Goal: Transaction & Acquisition: Purchase product/service

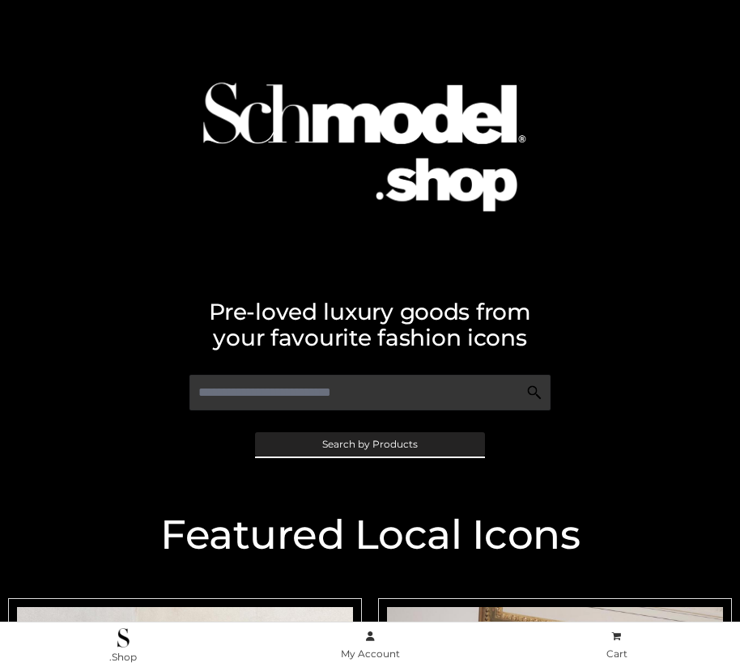
click at [369, 444] on span "Search by Products" at bounding box center [370, 445] width 96 height 10
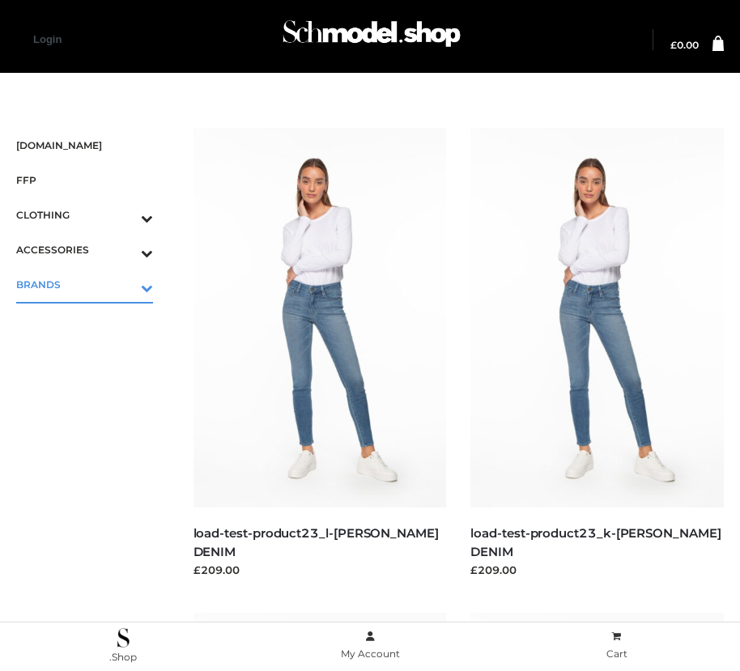
click at [124, 284] on icon "Toggle Submenu" at bounding box center [62, 288] width 181 height 19
click at [92, 319] on span "OPP SWIMWEAR" at bounding box center [92, 319] width 121 height 19
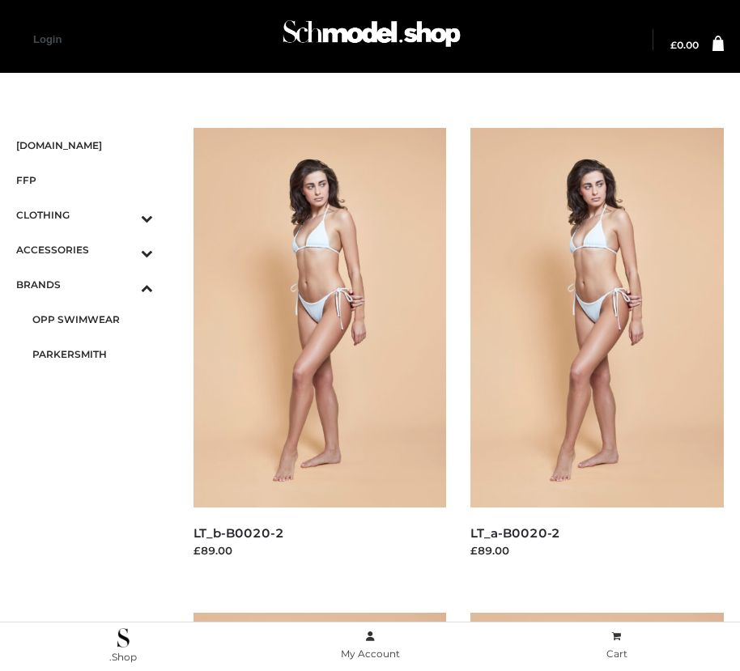
scroll to position [1474, 0]
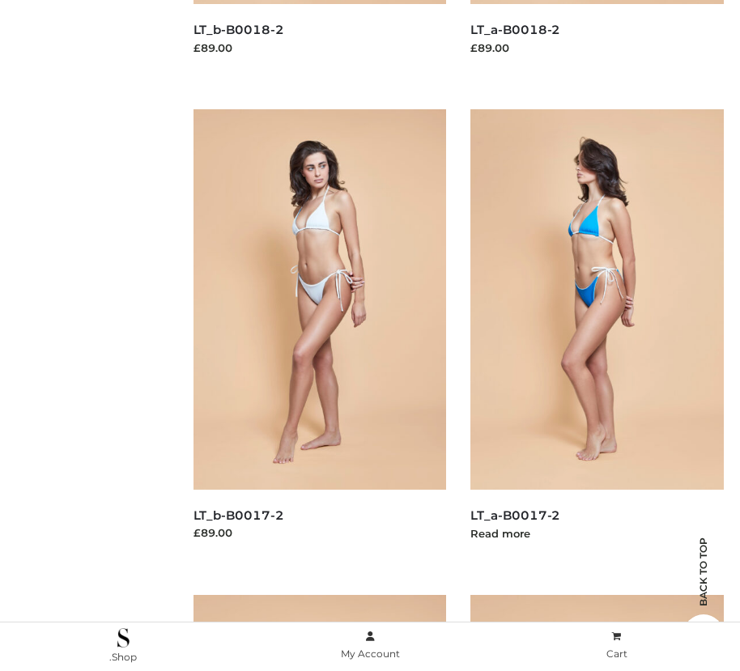
click at [597, 335] on img at bounding box center [596, 299] width 253 height 380
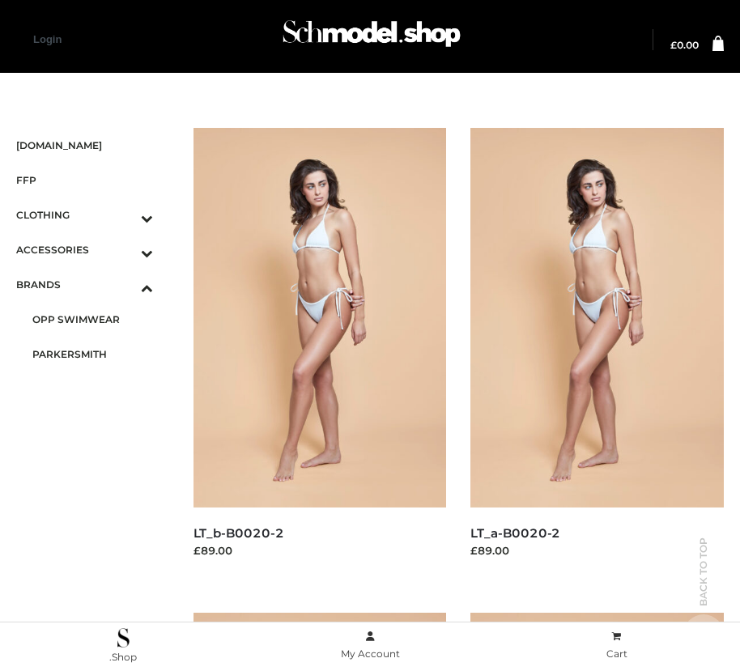
scroll to position [989, 0]
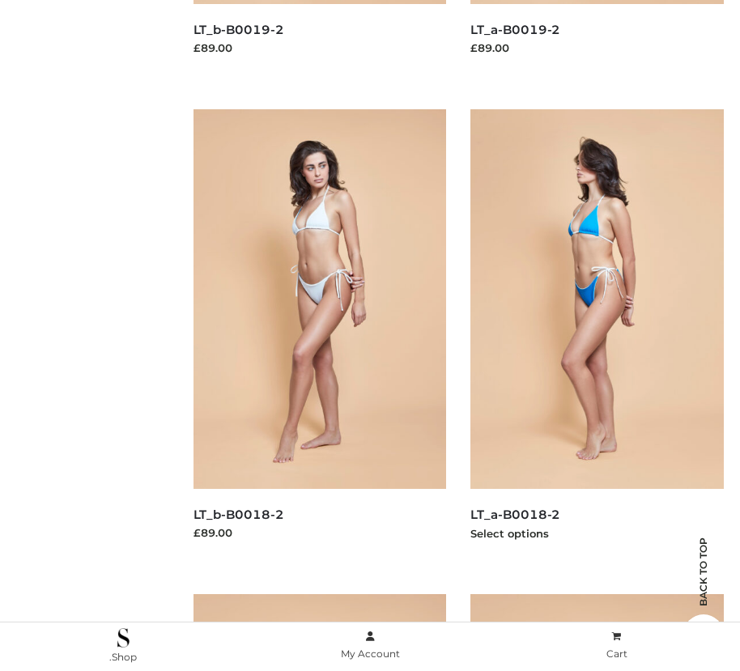
click at [597, 335] on img at bounding box center [596, 299] width 253 height 380
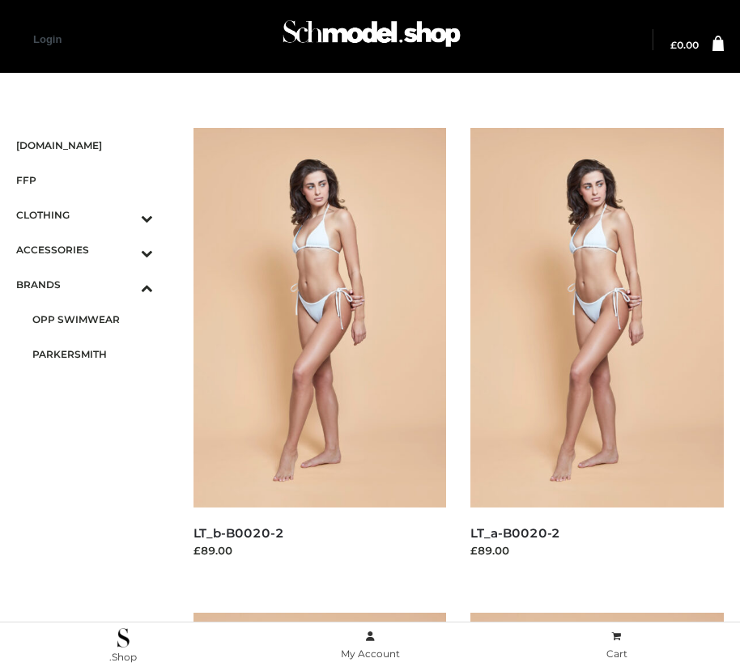
scroll to position [1474, 0]
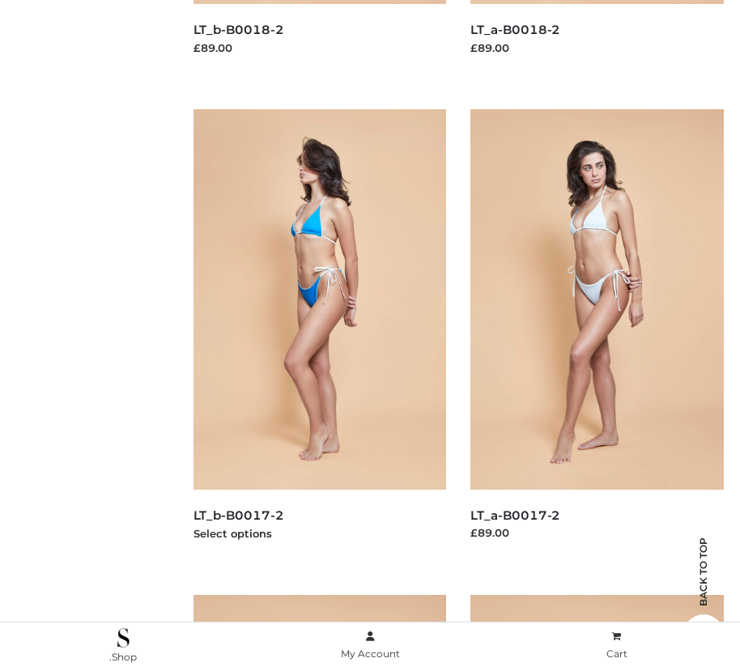
click at [319, 335] on img at bounding box center [319, 299] width 253 height 380
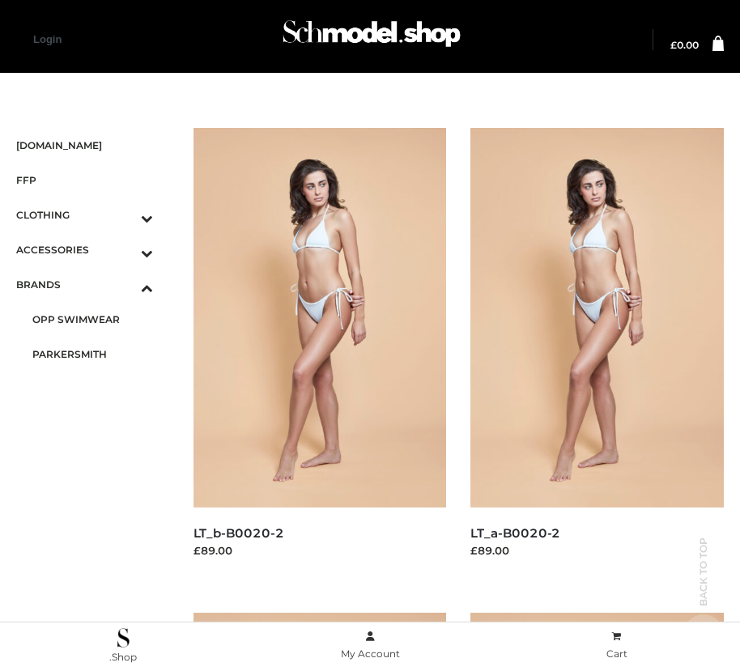
scroll to position [504, 0]
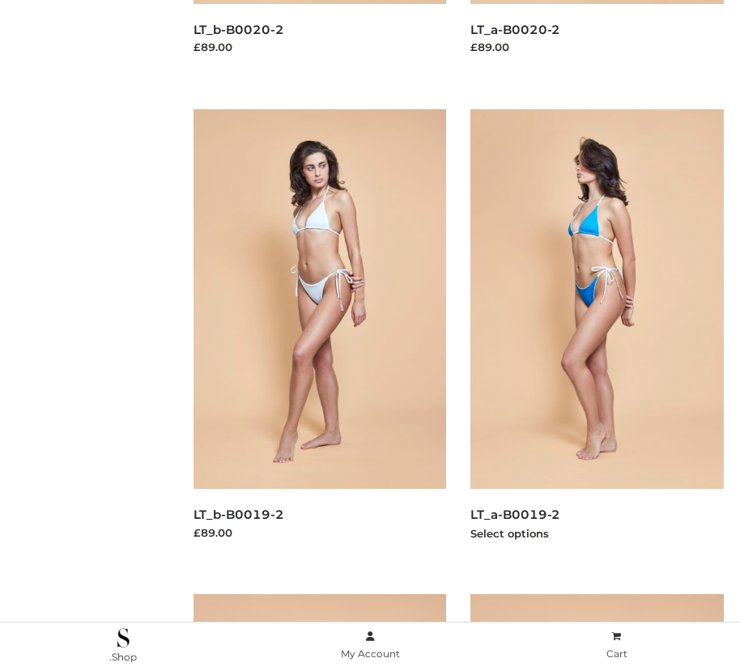
click at [597, 335] on img at bounding box center [596, 299] width 253 height 380
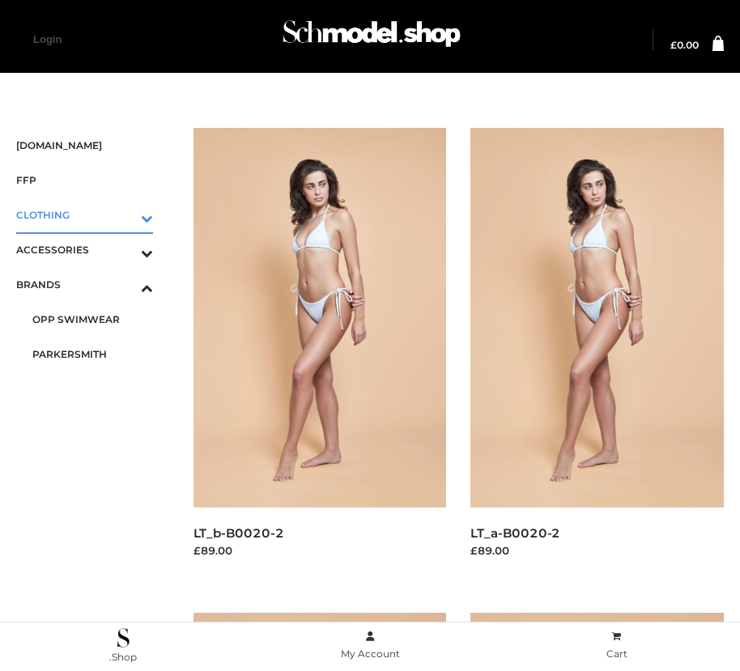
click at [124, 215] on icon "Toggle Submenu" at bounding box center [62, 218] width 181 height 19
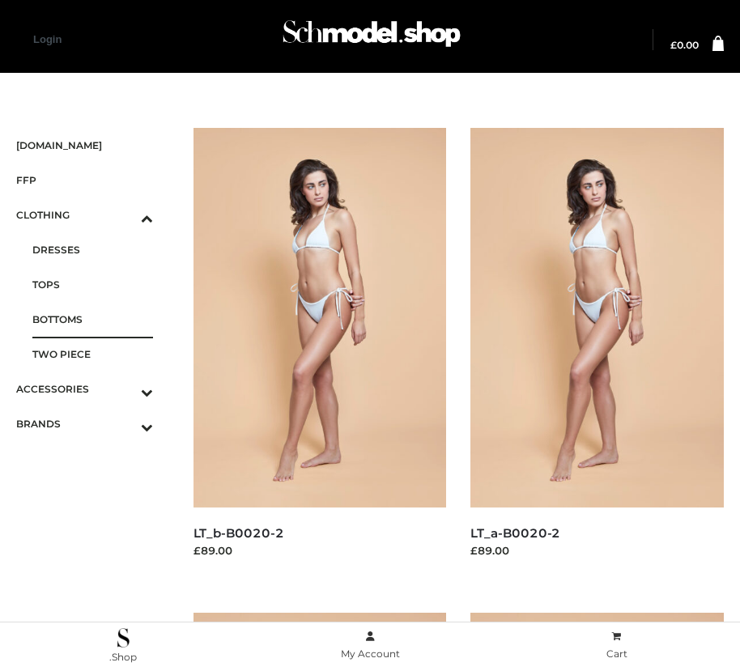
click at [92, 319] on span "BOTTOMS" at bounding box center [92, 319] width 121 height 19
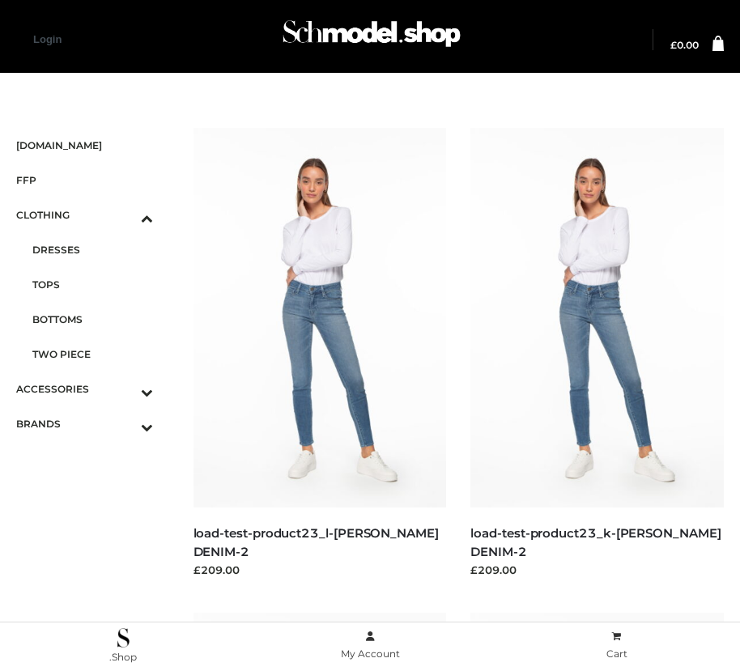
scroll to position [504, 0]
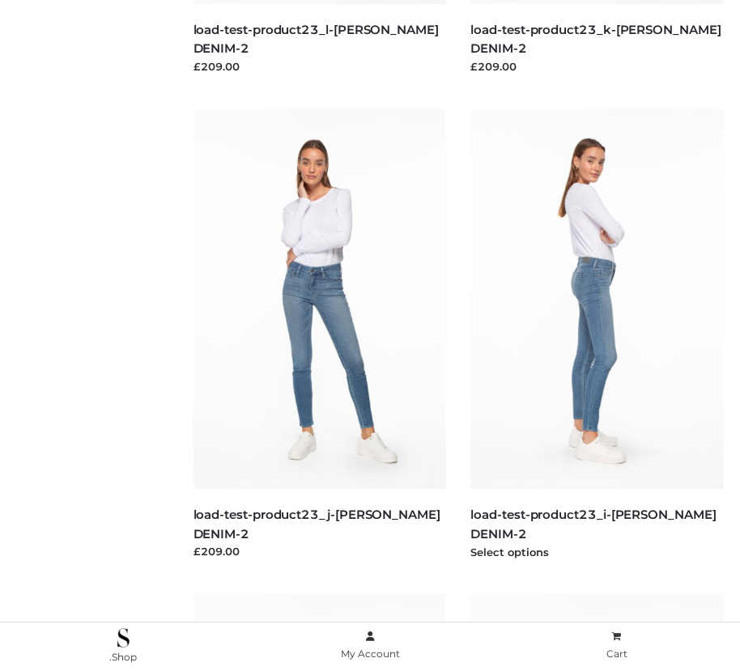
click at [597, 335] on img at bounding box center [596, 299] width 253 height 380
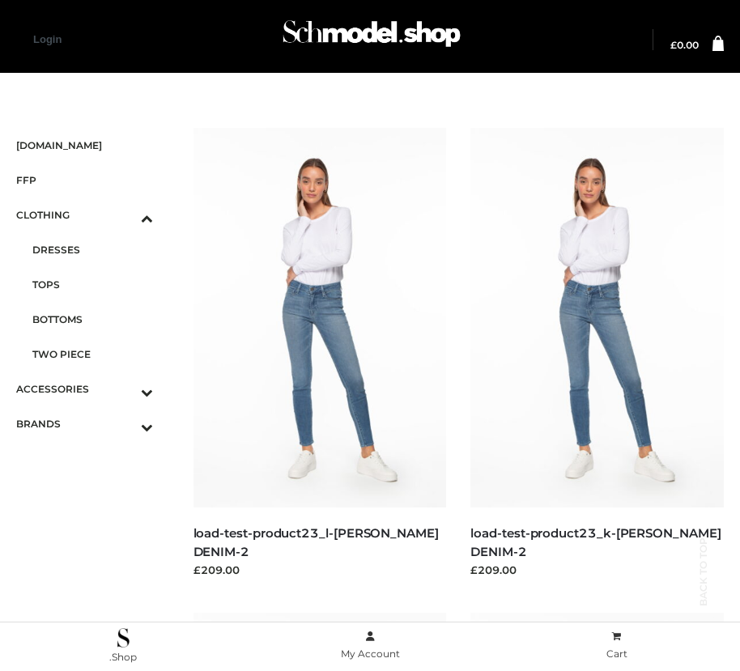
scroll to position [1474, 0]
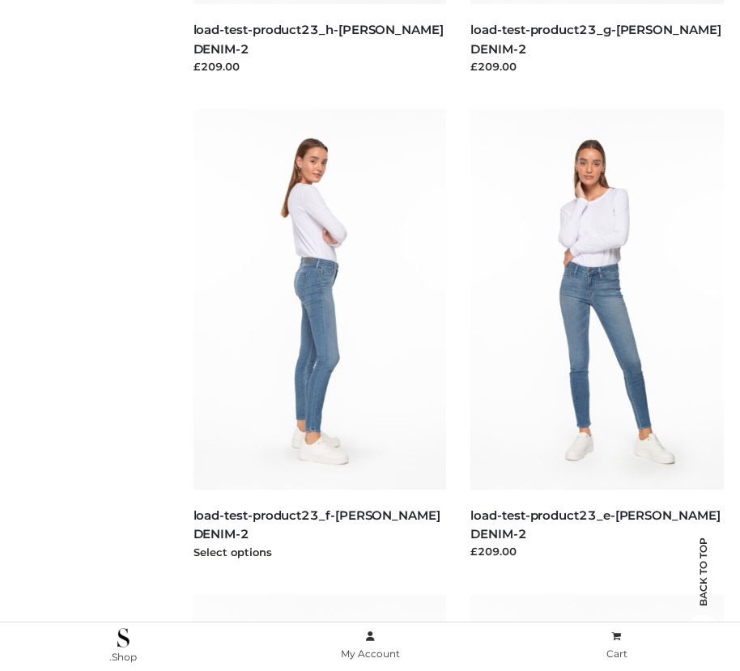
click at [319, 335] on img at bounding box center [319, 299] width 253 height 380
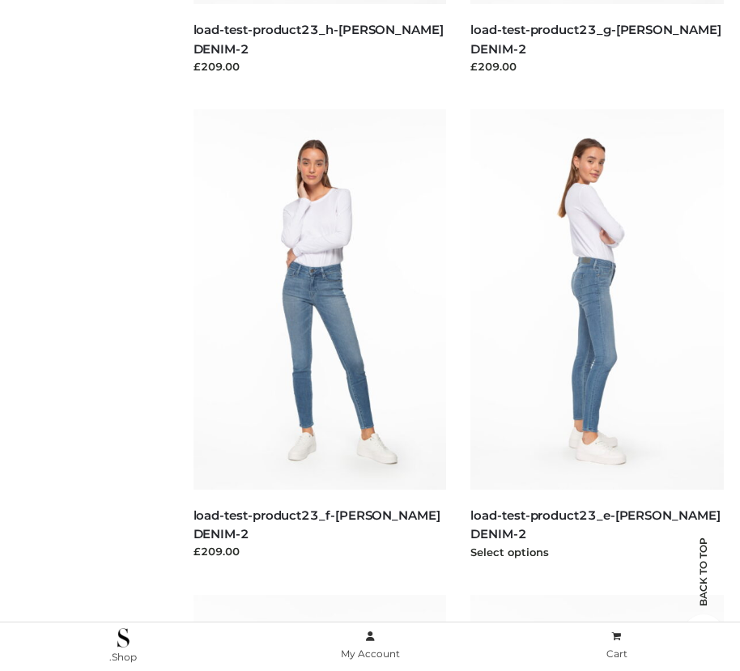
click at [597, 335] on img at bounding box center [596, 299] width 253 height 380
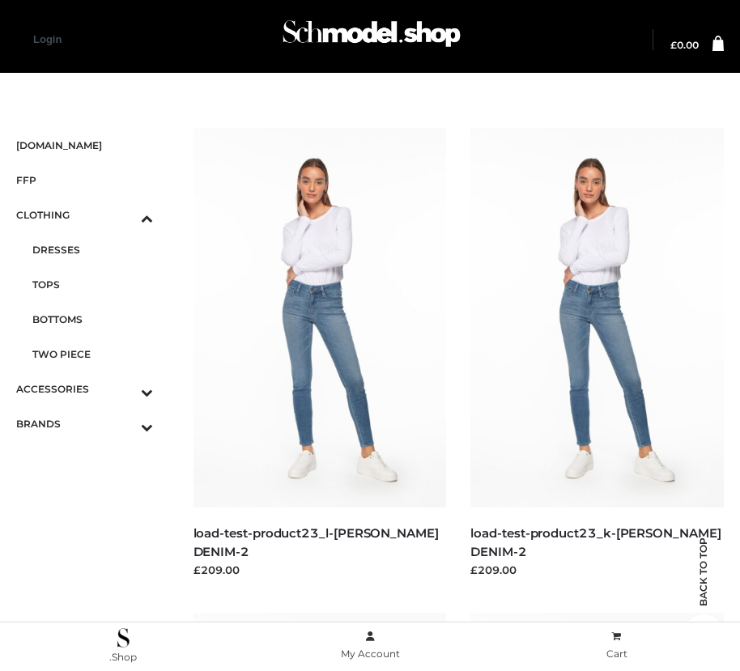
scroll to position [19, 0]
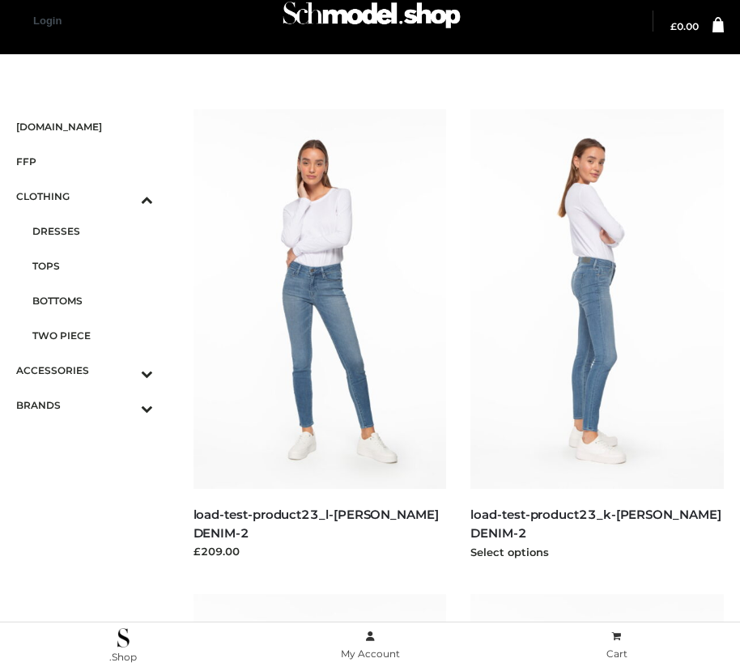
click at [597, 335] on img at bounding box center [596, 299] width 253 height 380
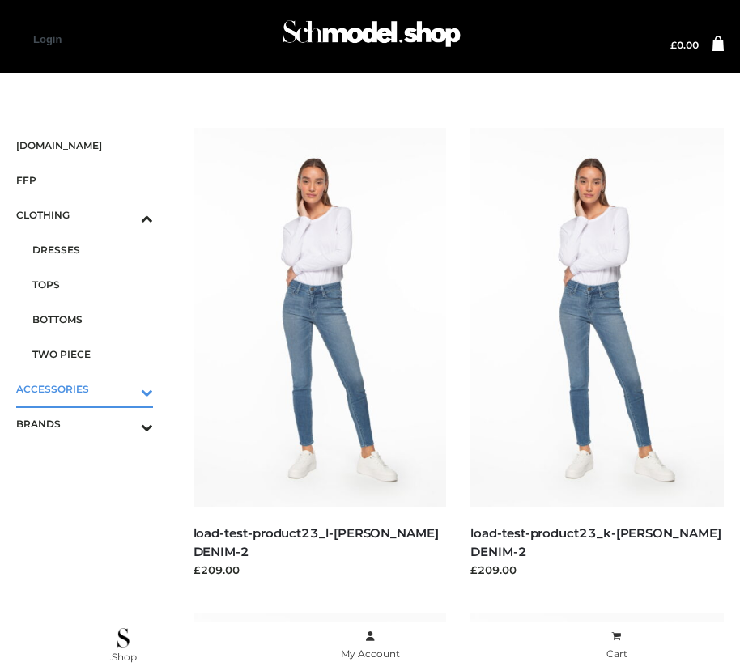
click at [124, 389] on icon "Toggle Submenu" at bounding box center [62, 392] width 181 height 19
click at [92, 284] on span "BAGS" at bounding box center [92, 284] width 121 height 19
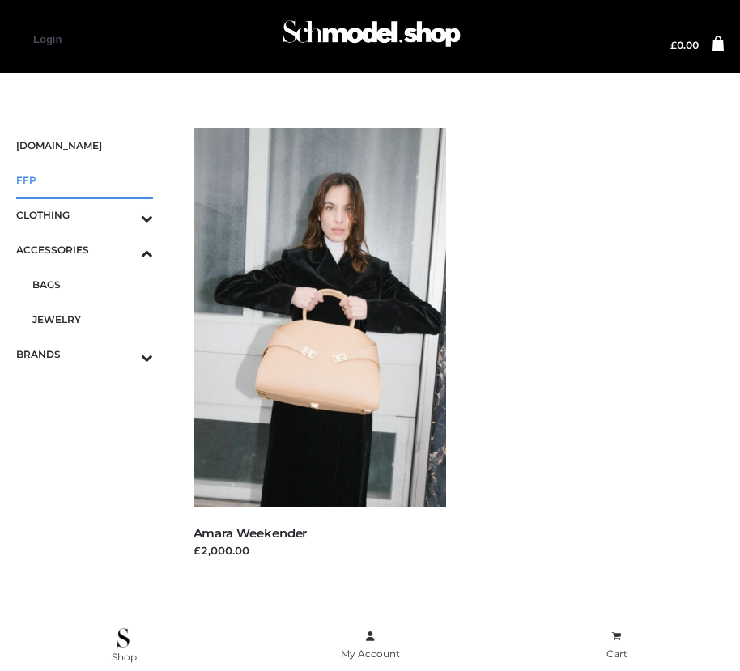
click at [84, 180] on span "FFP" at bounding box center [84, 180] width 137 height 19
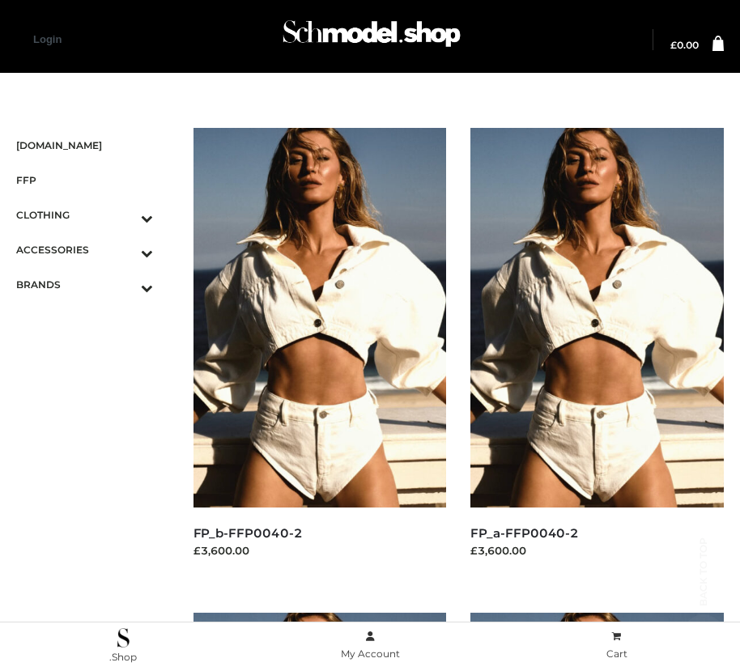
scroll to position [2444, 0]
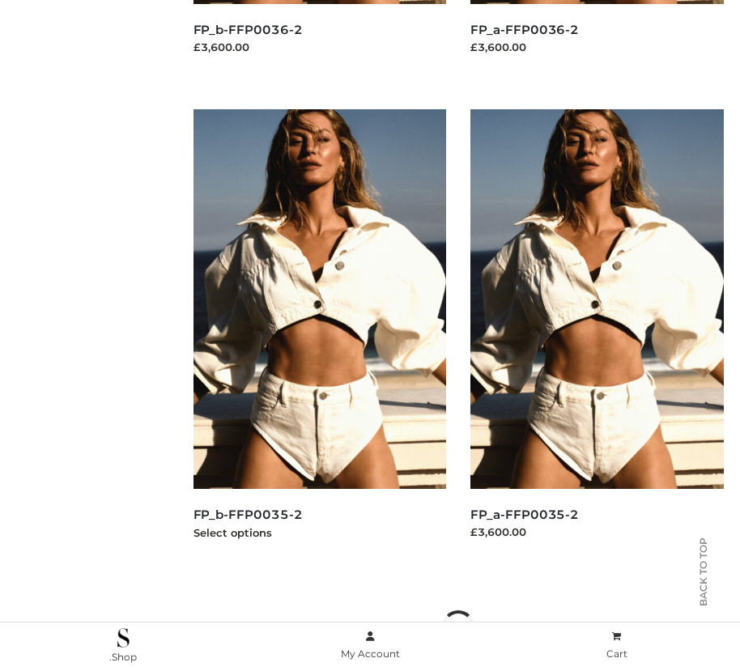
click at [319, 335] on img at bounding box center [319, 299] width 253 height 380
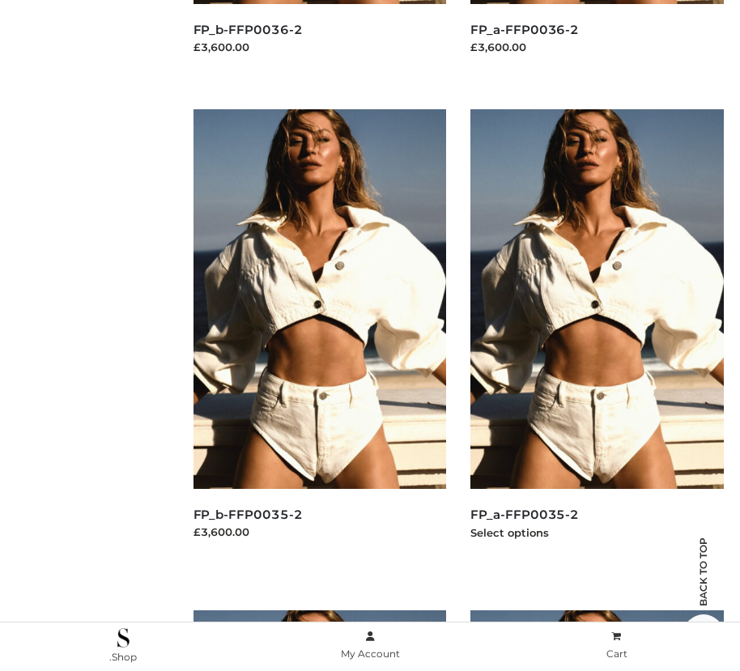
click at [597, 335] on img at bounding box center [596, 299] width 253 height 380
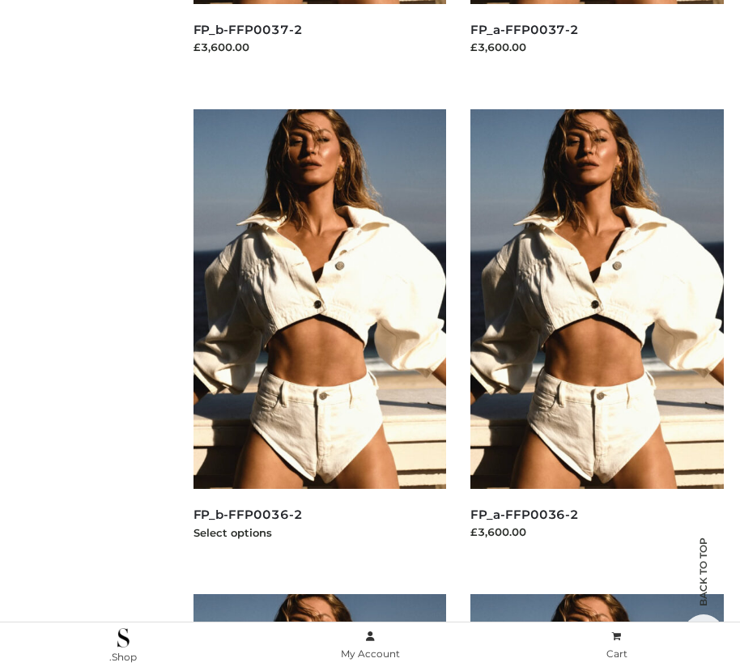
click at [319, 335] on img at bounding box center [319, 299] width 253 height 380
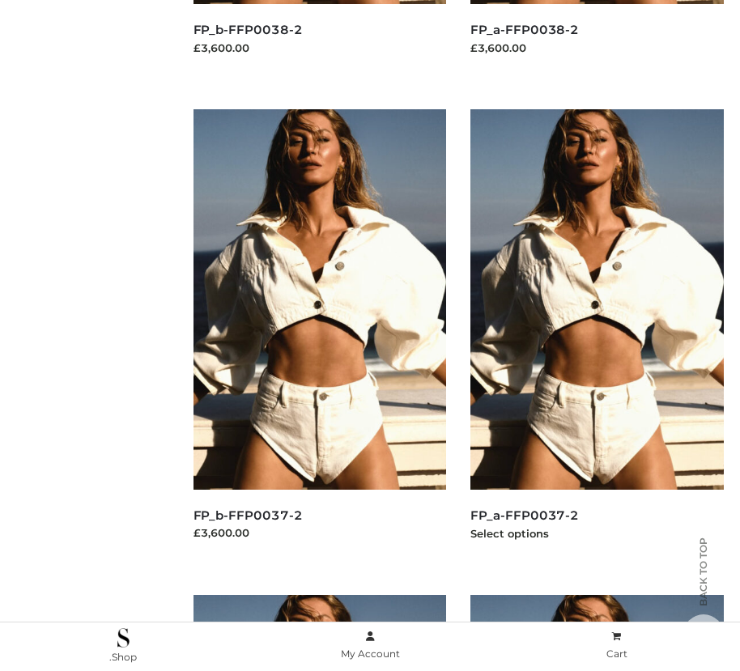
click at [597, 335] on img at bounding box center [596, 299] width 253 height 380
